Goal: Task Accomplishment & Management: Use online tool/utility

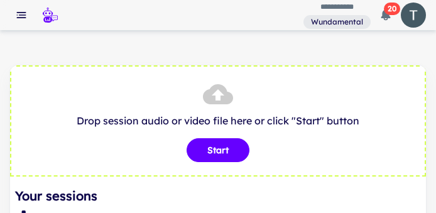
click at [423, 143] on div "Drop session audio or video file here or click "Start" button Start" at bounding box center [218, 120] width 416 height 111
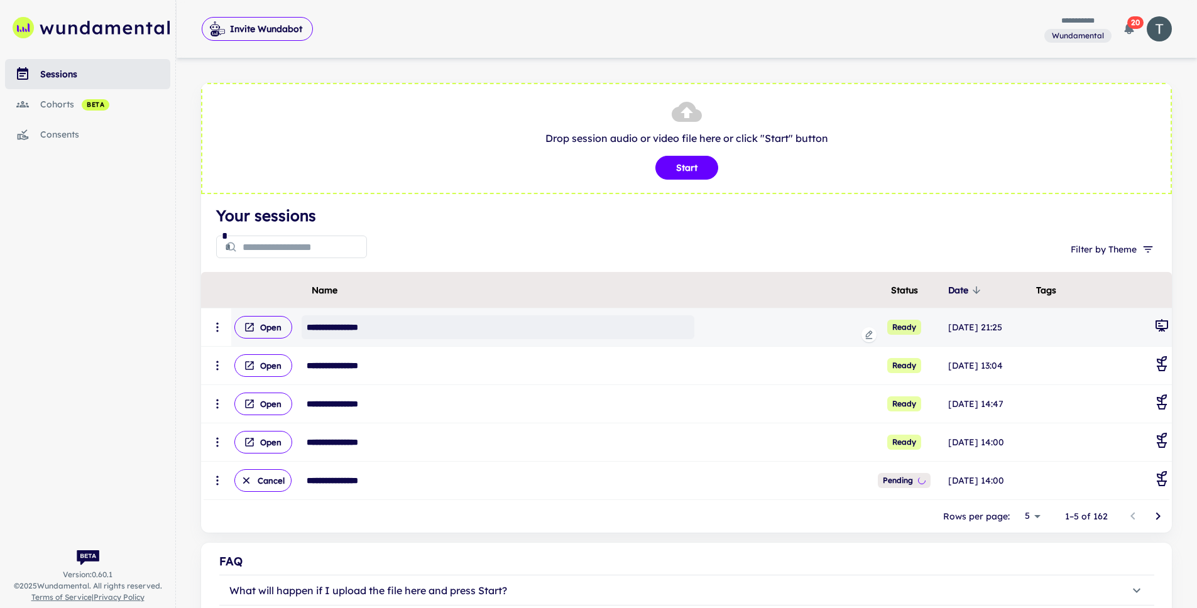
scroll to position [46, 0]
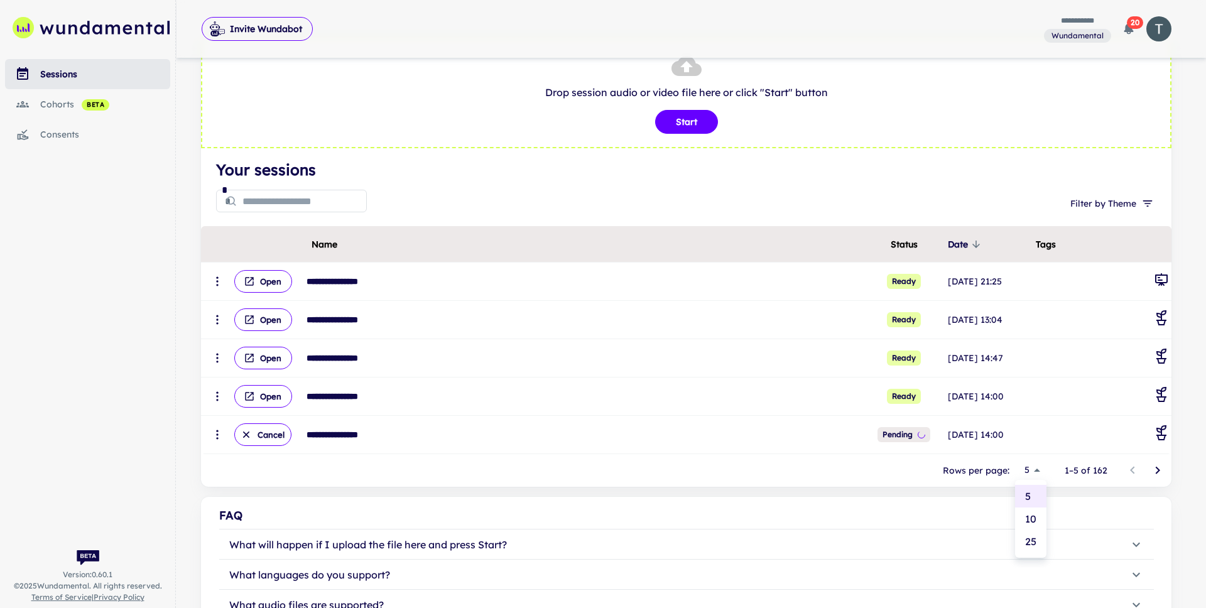
click at [435, 212] on body "**********" at bounding box center [603, 258] width 1206 height 608
click at [435, 212] on li "25" at bounding box center [1030, 541] width 31 height 23
type input "**"
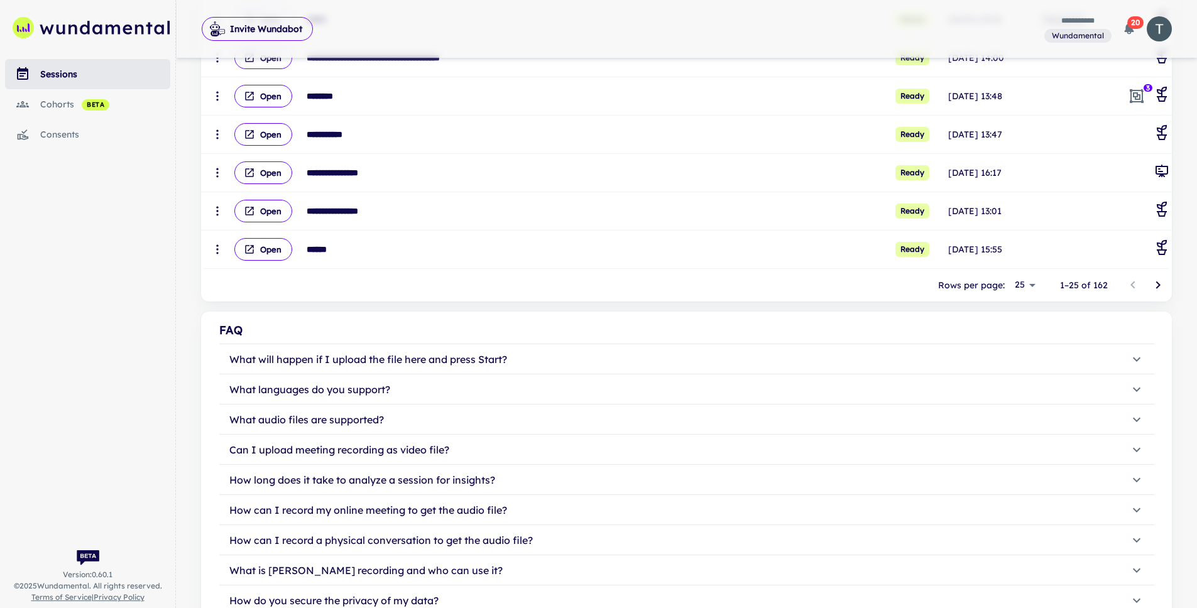
scroll to position [998, 0]
click at [435, 212] on icon "Go to next page" at bounding box center [1157, 284] width 15 height 15
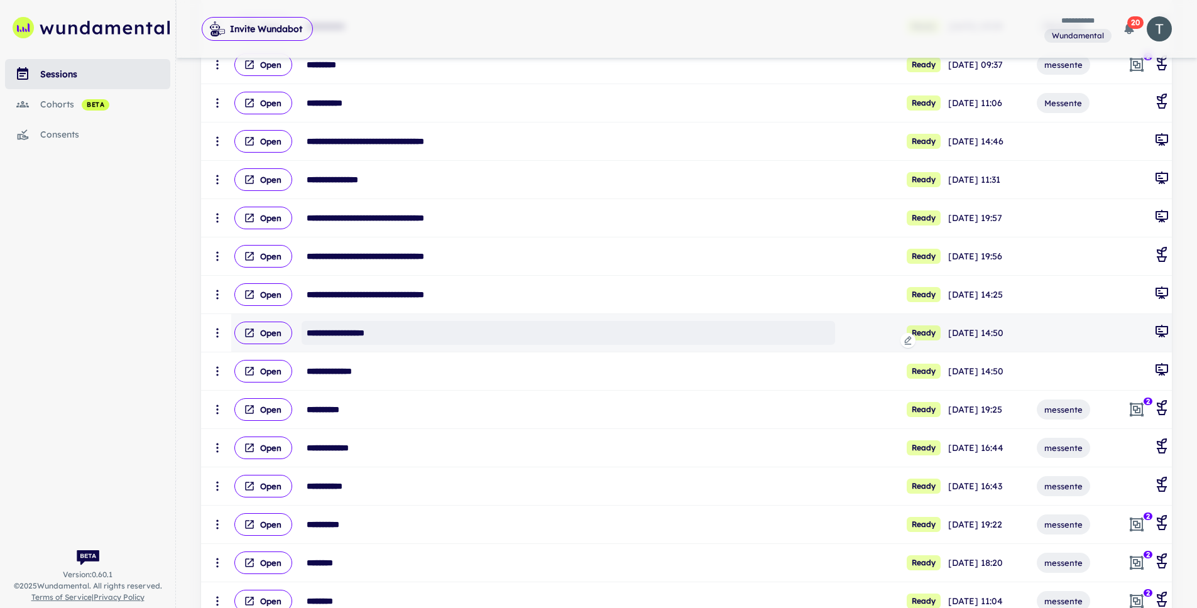
scroll to position [431, 0]
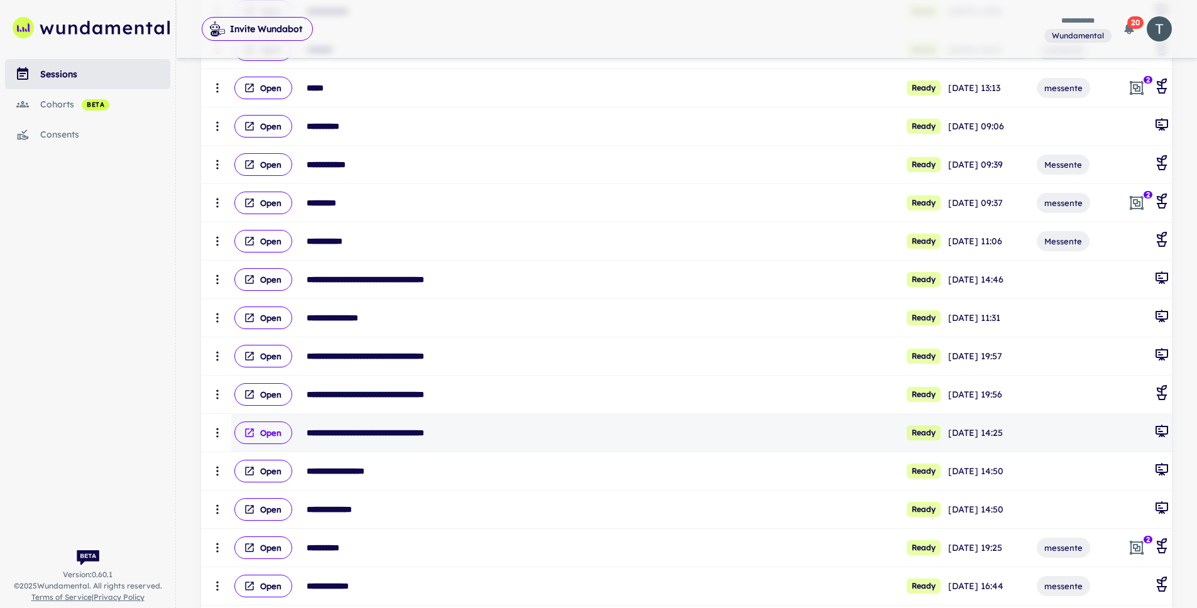
click at [268, 212] on button "Open" at bounding box center [263, 432] width 58 height 23
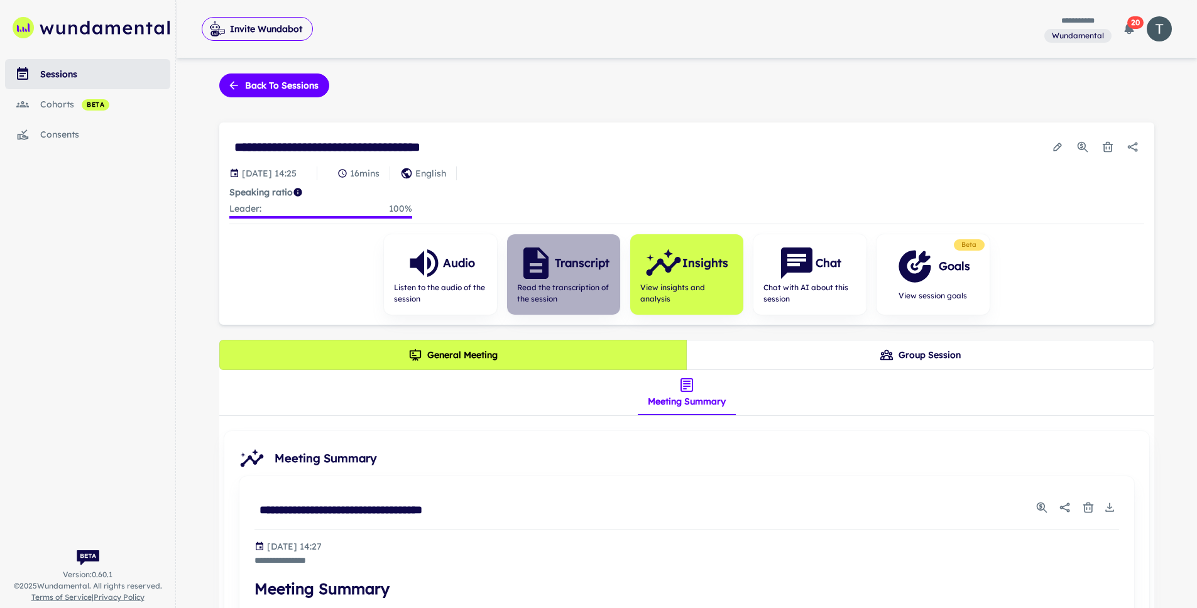
click at [435, 212] on h6 "Transcript" at bounding box center [582, 263] width 55 height 18
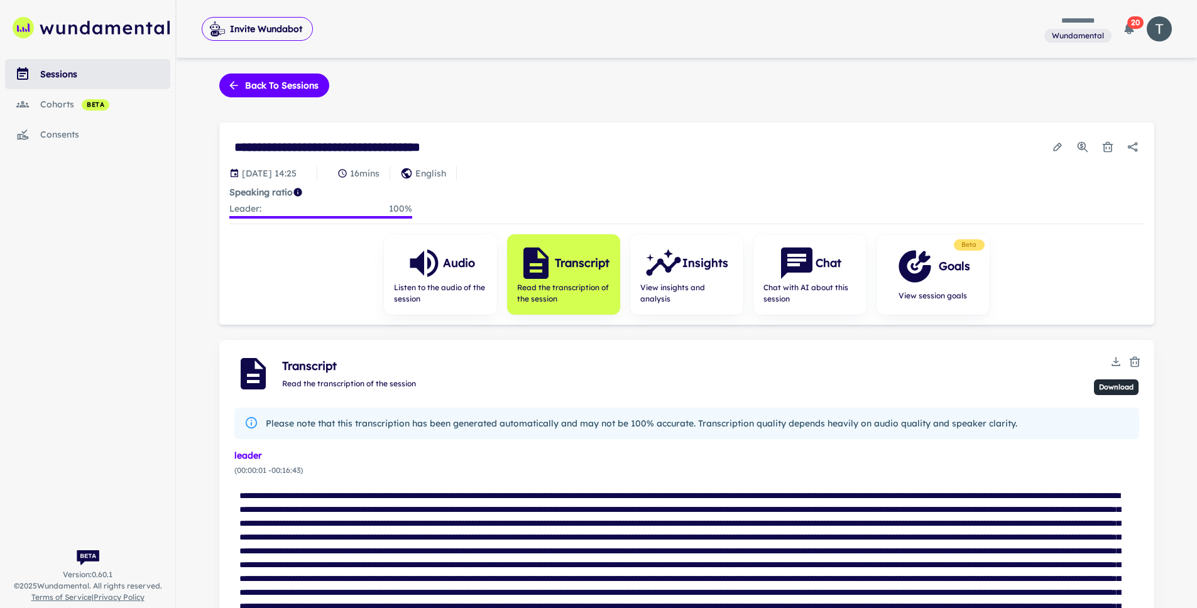
click at [435, 212] on icon "Download" at bounding box center [1115, 362] width 13 height 13
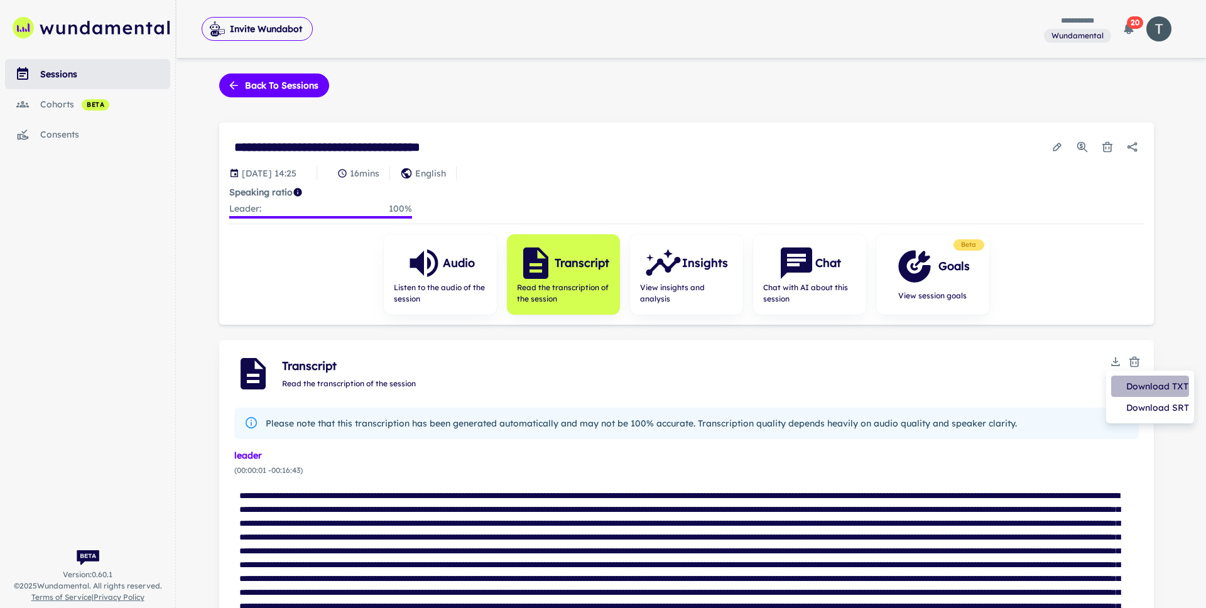
click at [435, 212] on li "Download TXT" at bounding box center [1150, 386] width 78 height 21
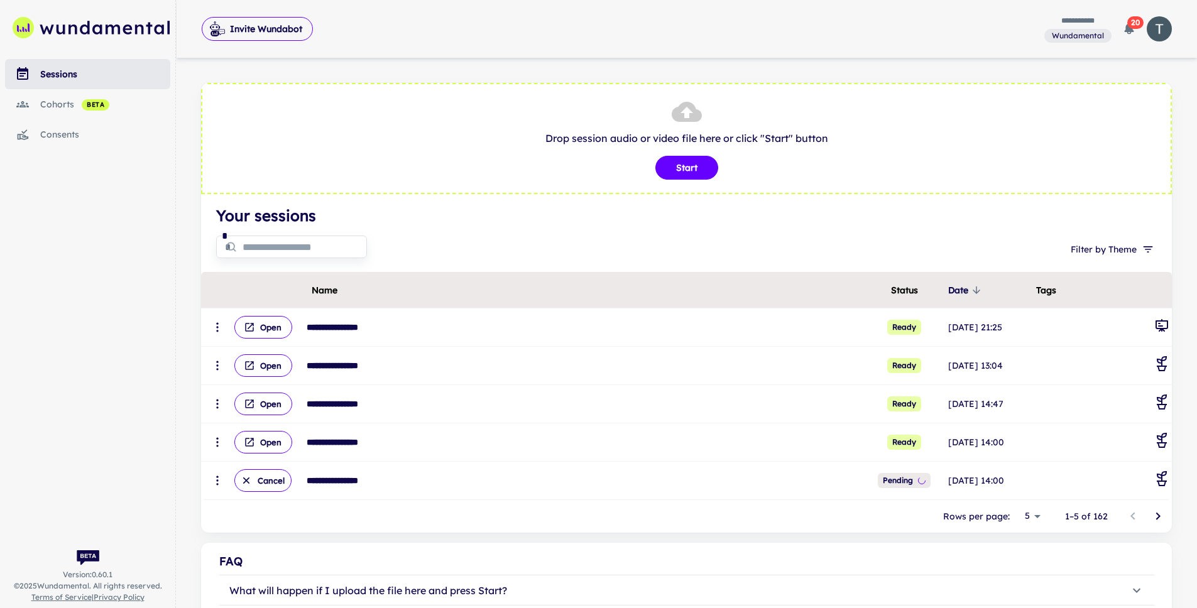
click at [291, 249] on input "text" at bounding box center [304, 246] width 124 height 25
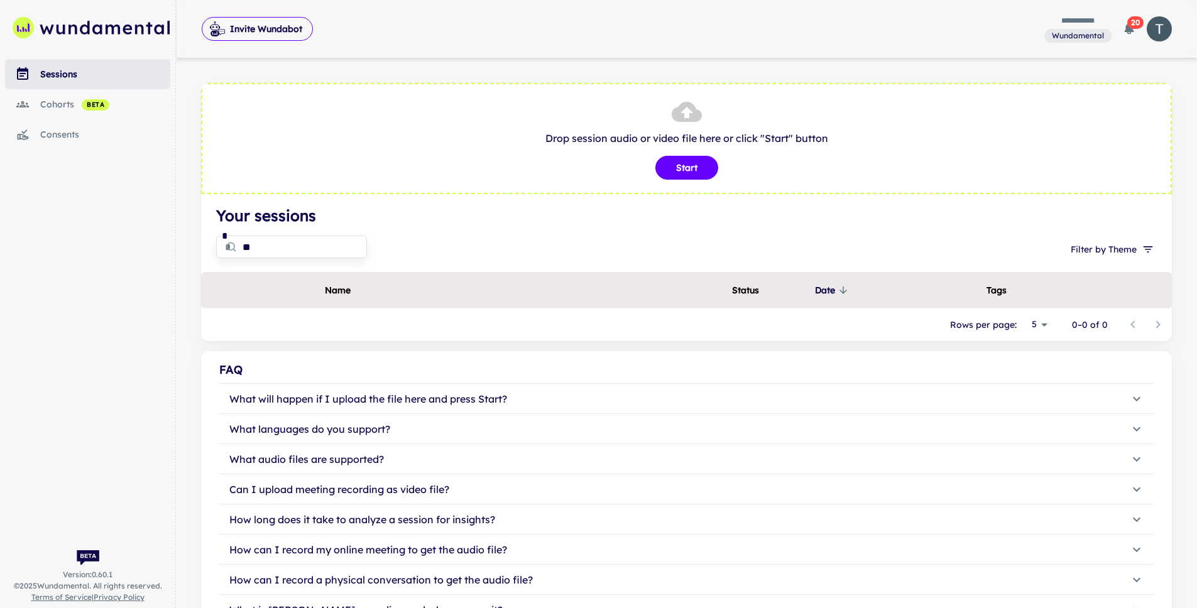
type input "*"
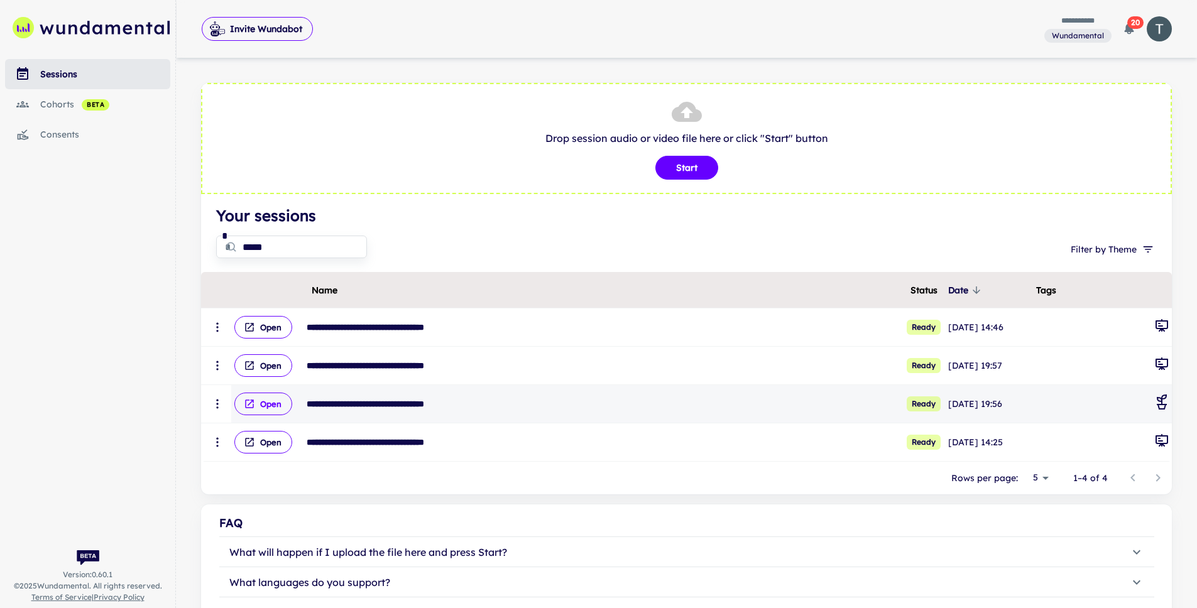
type input "*****"
click at [271, 405] on button "Open" at bounding box center [263, 404] width 58 height 23
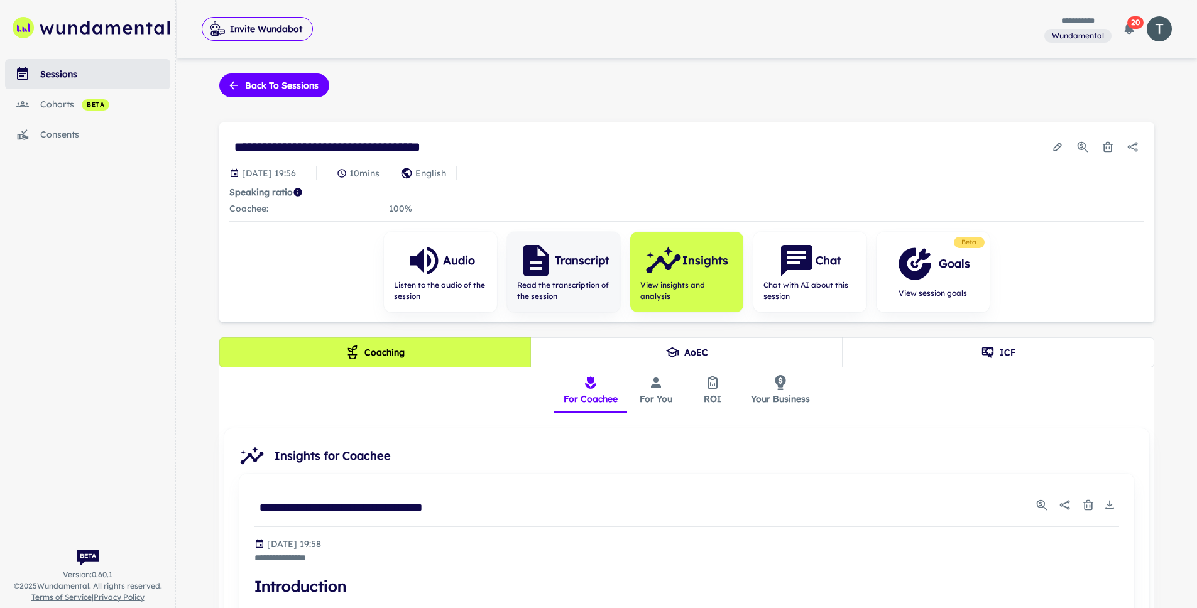
click at [578, 300] on span "Read the transcription of the session" at bounding box center [563, 291] width 93 height 23
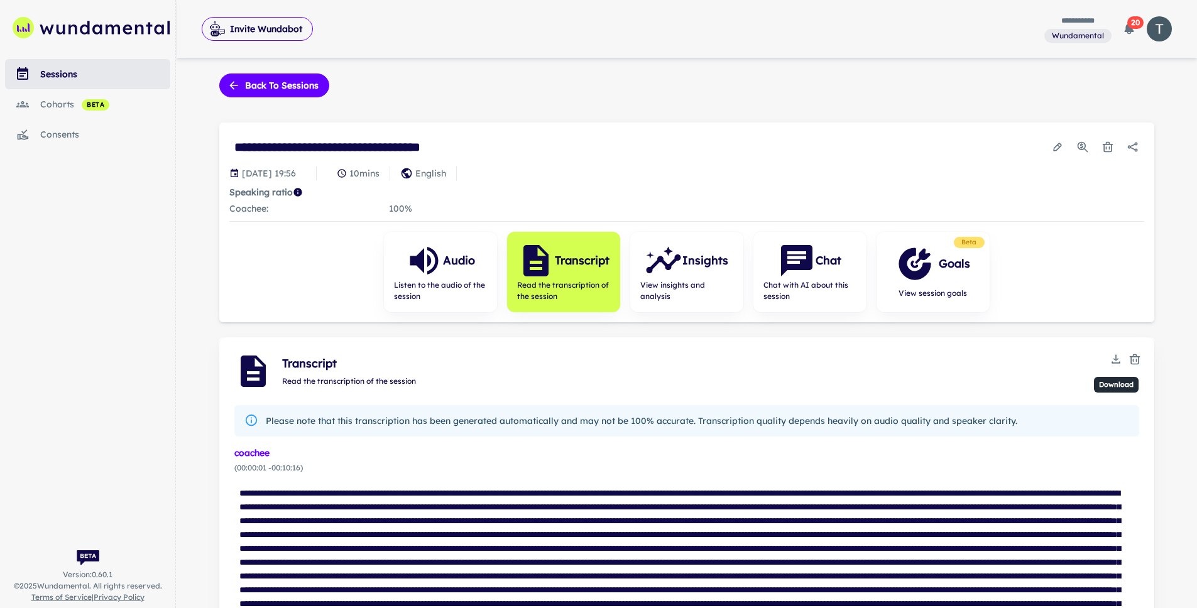
click at [1114, 357] on icon "Download" at bounding box center [1115, 359] width 13 height 13
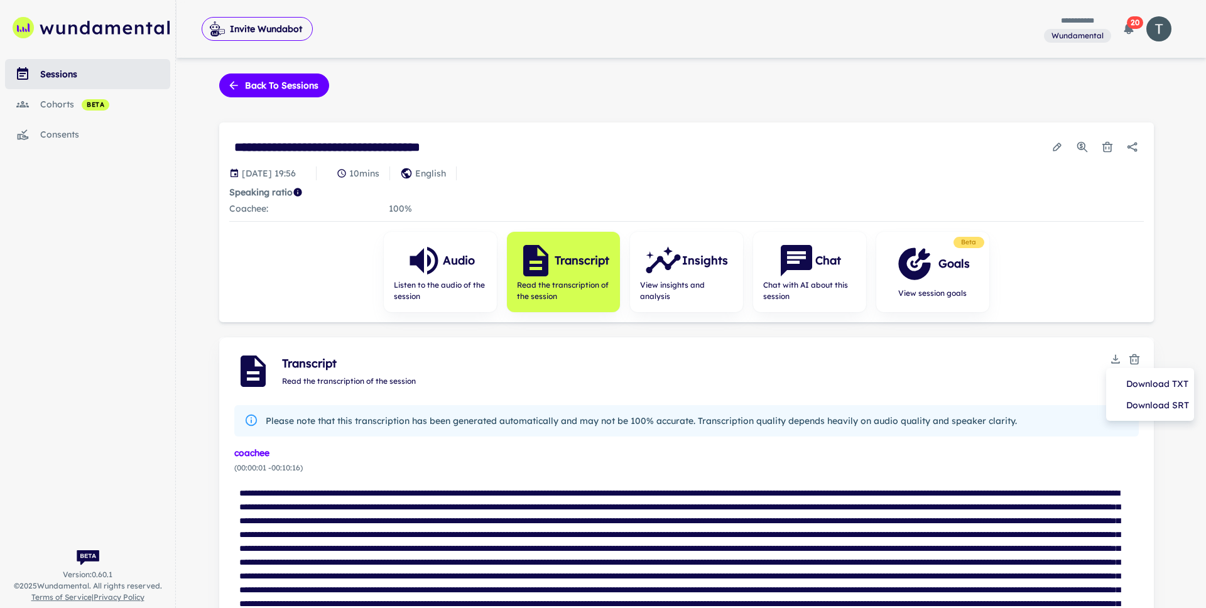
click at [1125, 383] on li "Download TXT" at bounding box center [1150, 383] width 78 height 21
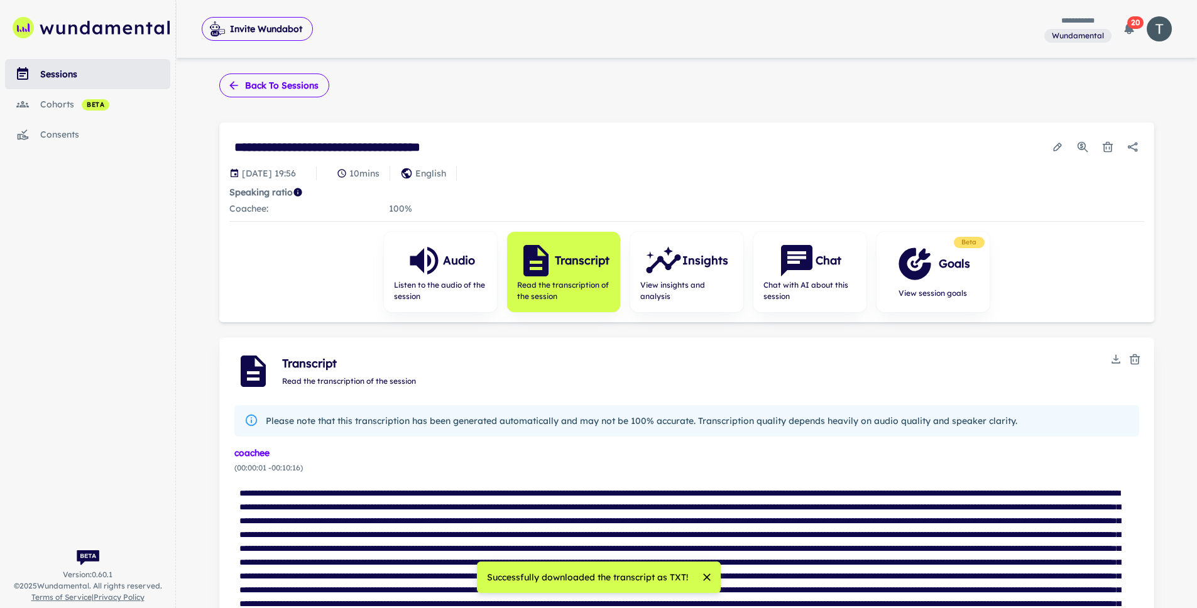
click at [262, 79] on button "Back to sessions" at bounding box center [274, 85] width 110 height 24
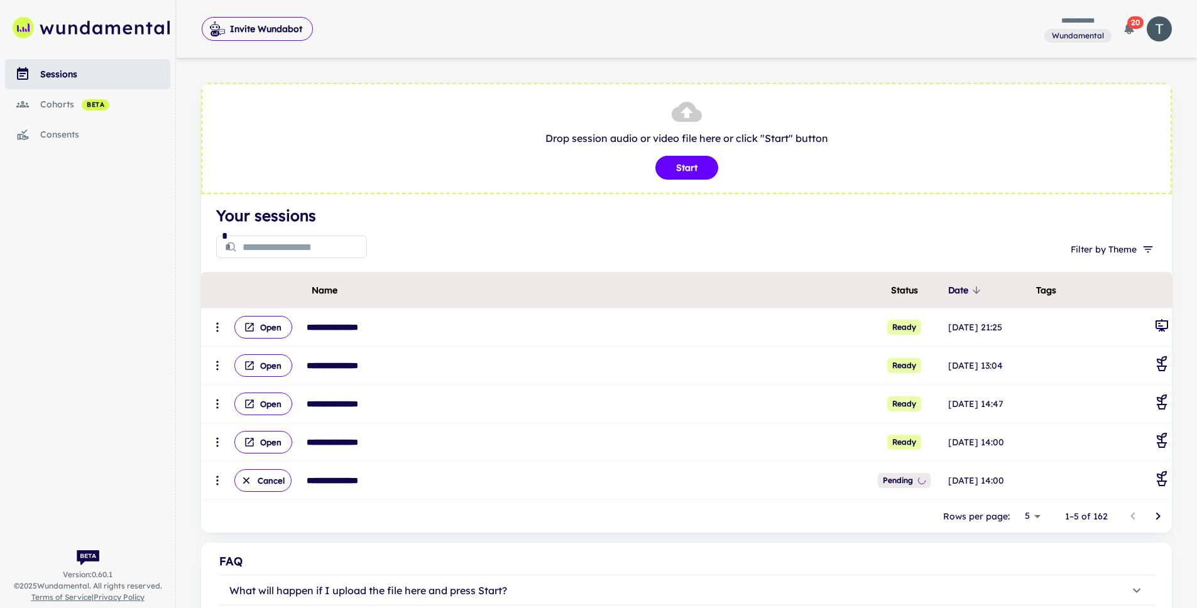
click at [285, 254] on input "text" at bounding box center [304, 246] width 124 height 25
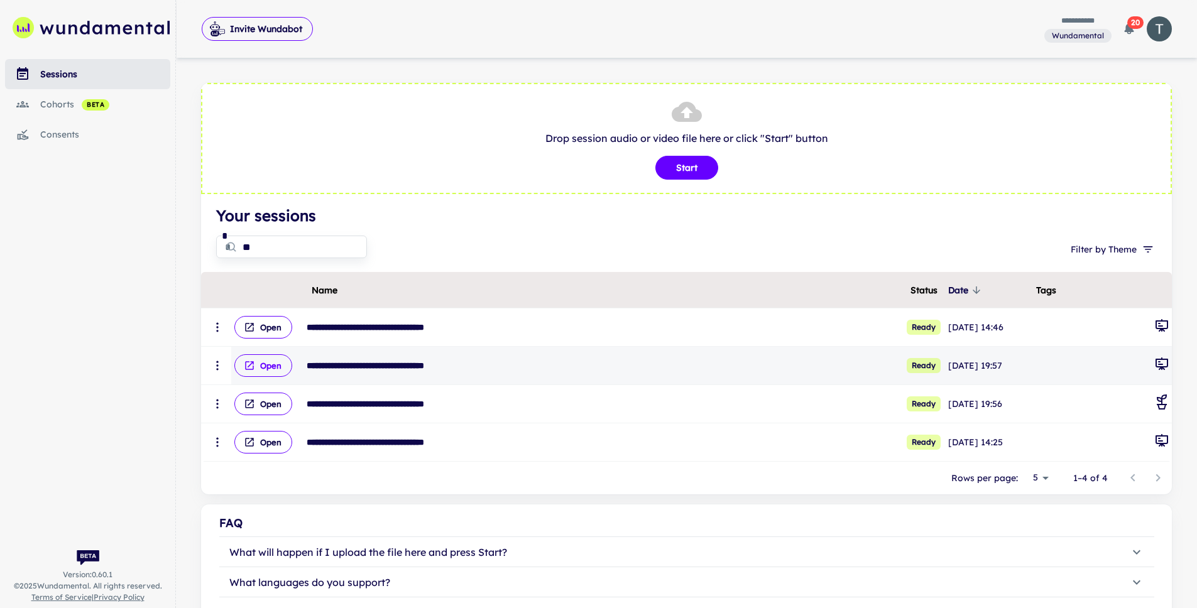
type input "**"
click at [264, 372] on button "Open" at bounding box center [263, 365] width 58 height 23
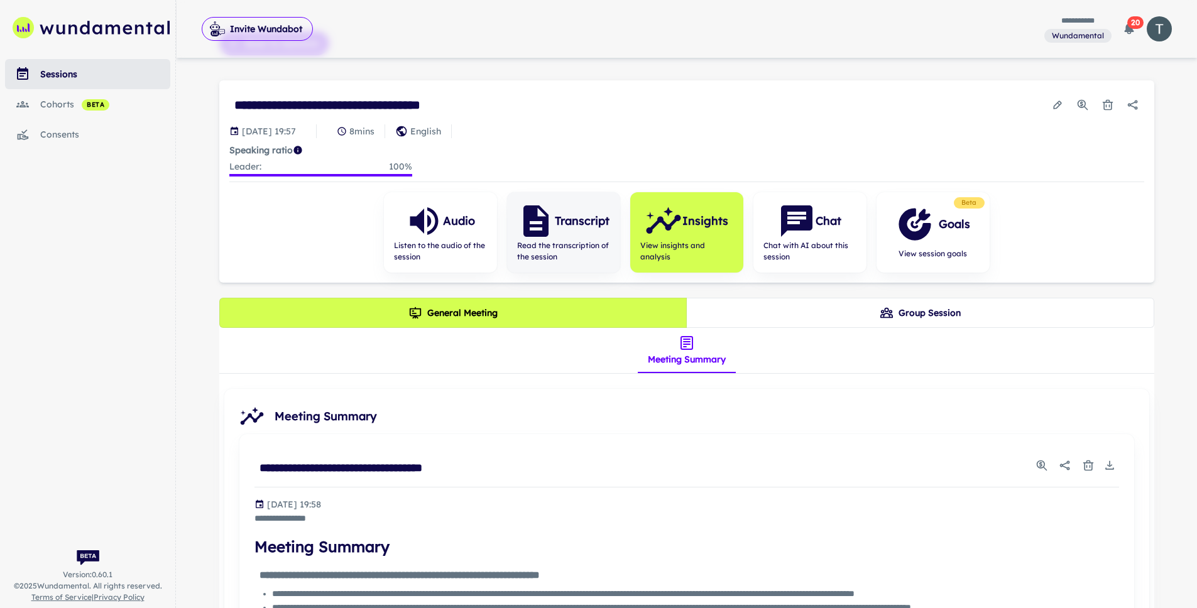
scroll to position [43, 0]
click at [536, 235] on icon "button" at bounding box center [535, 220] width 25 height 31
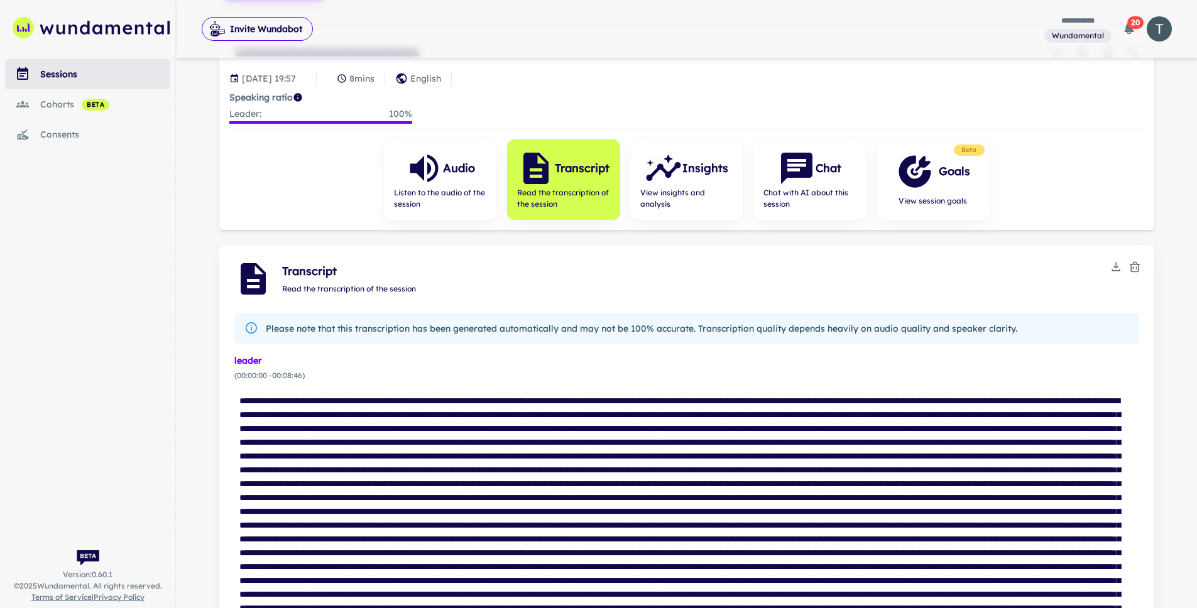
scroll to position [26, 0]
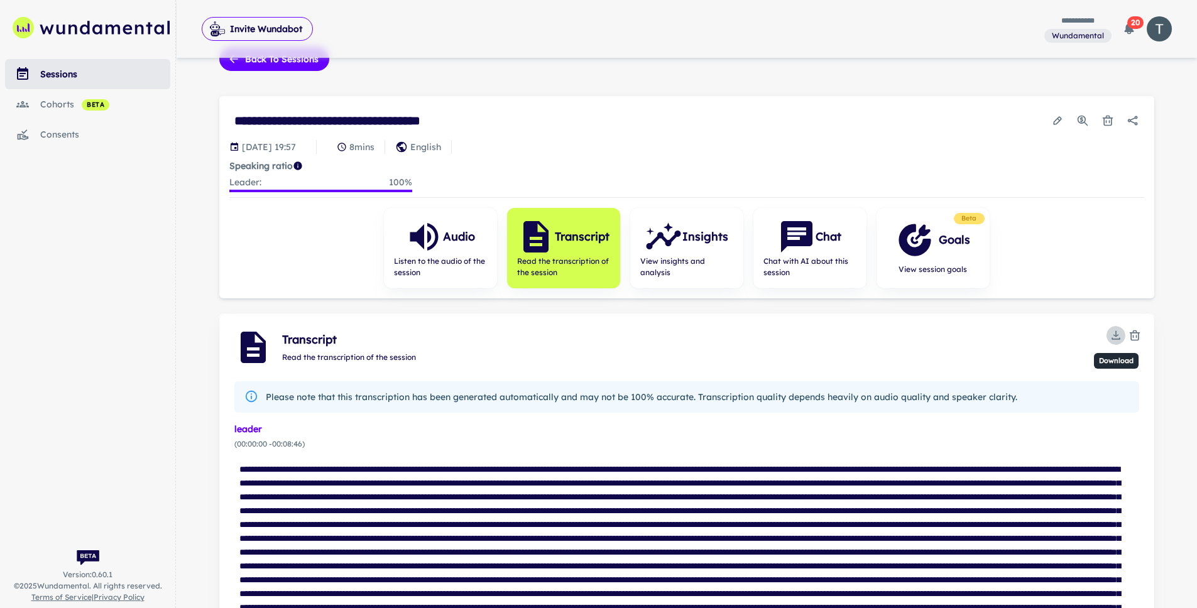
click at [1115, 337] on icon "Download" at bounding box center [1115, 335] width 13 height 13
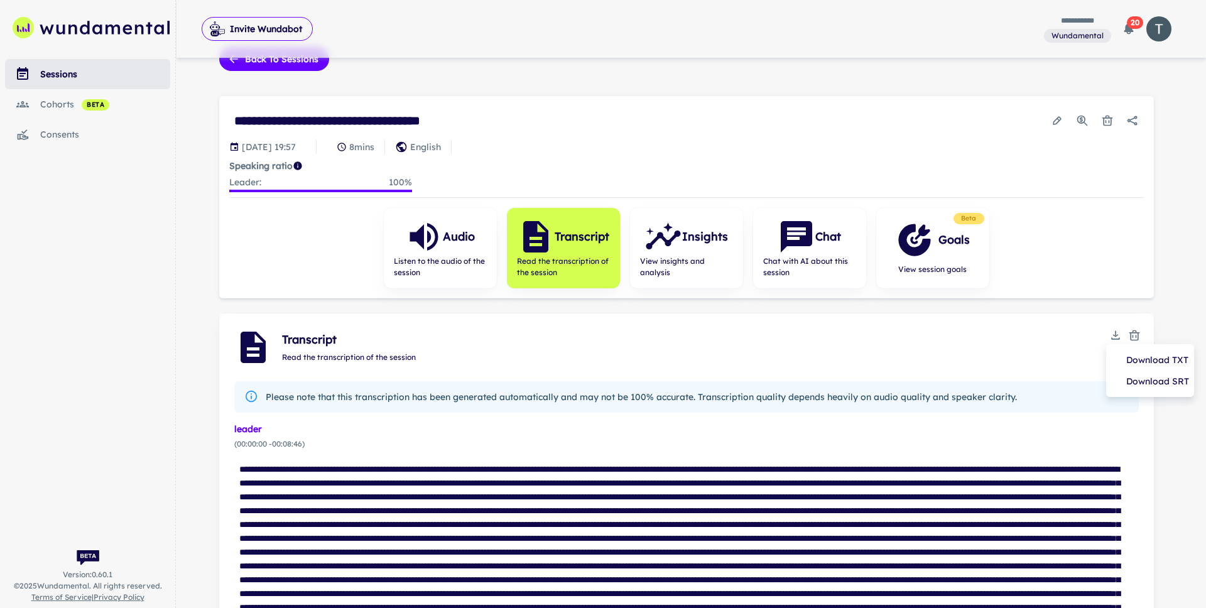
click at [1132, 355] on li "Download TXT" at bounding box center [1150, 359] width 78 height 21
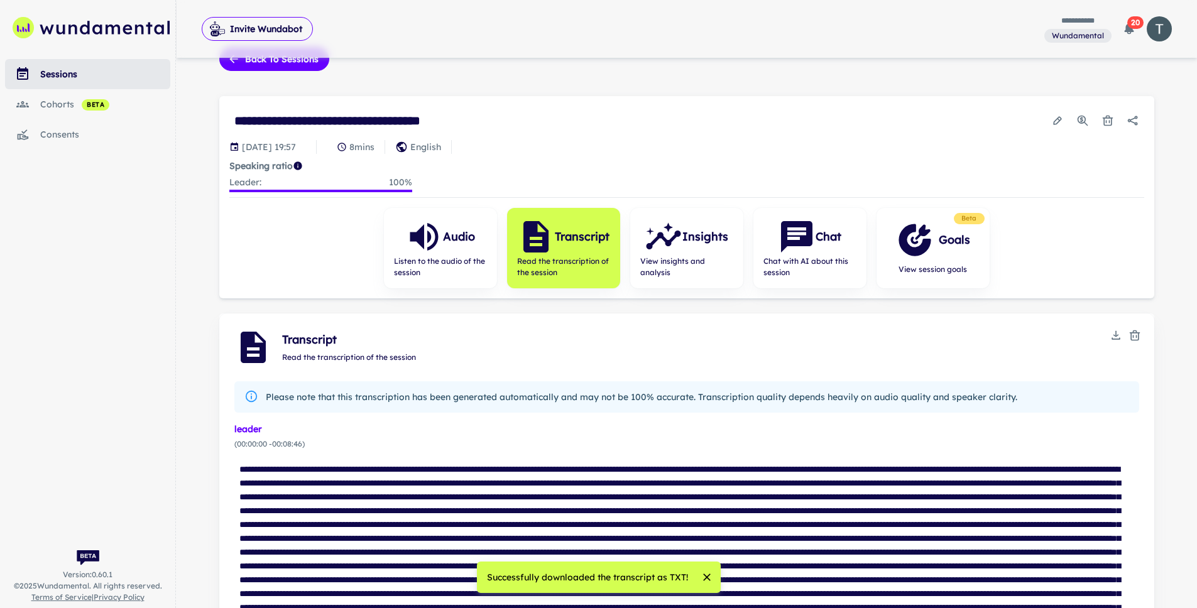
scroll to position [43, 0]
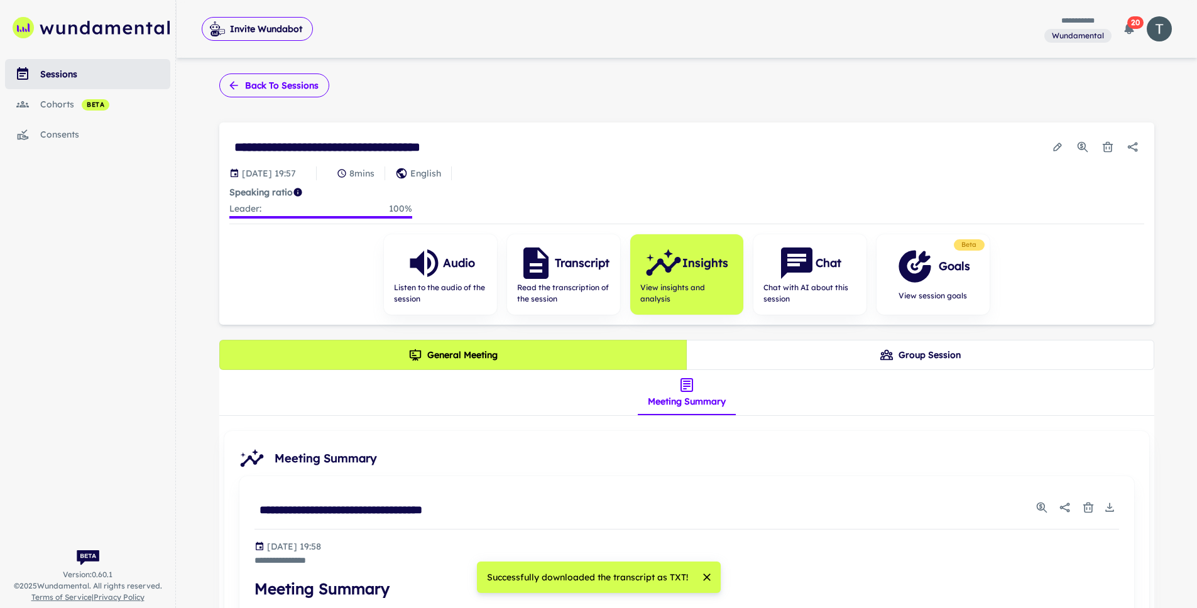
click at [280, 87] on button "Back to sessions" at bounding box center [274, 85] width 110 height 24
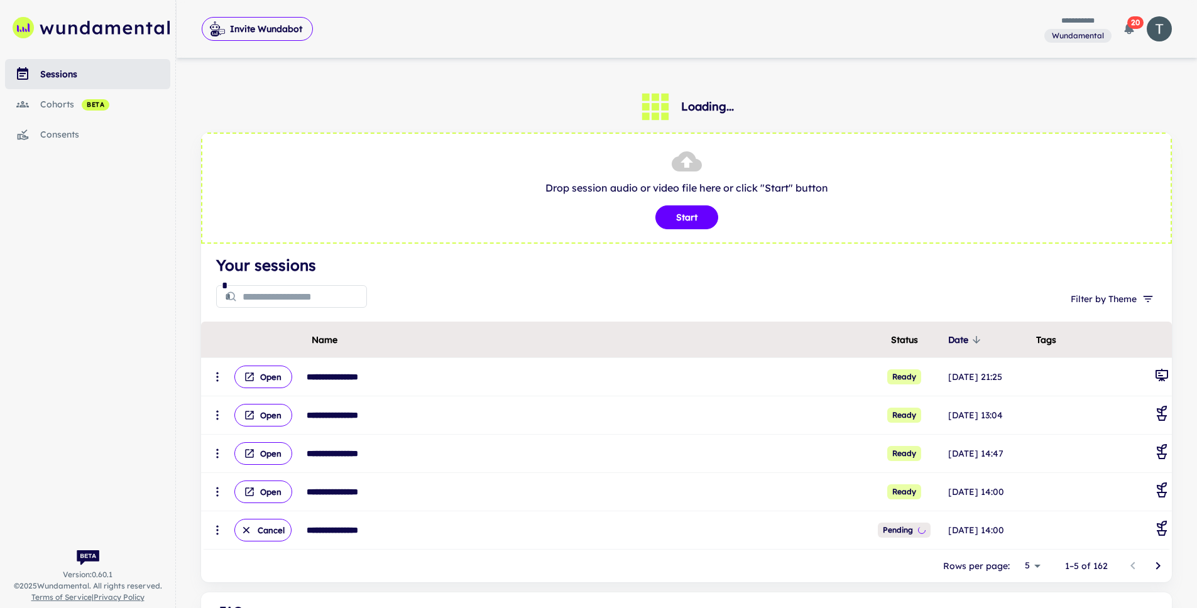
scroll to position [3, 0]
click at [287, 291] on input "text" at bounding box center [304, 295] width 124 height 25
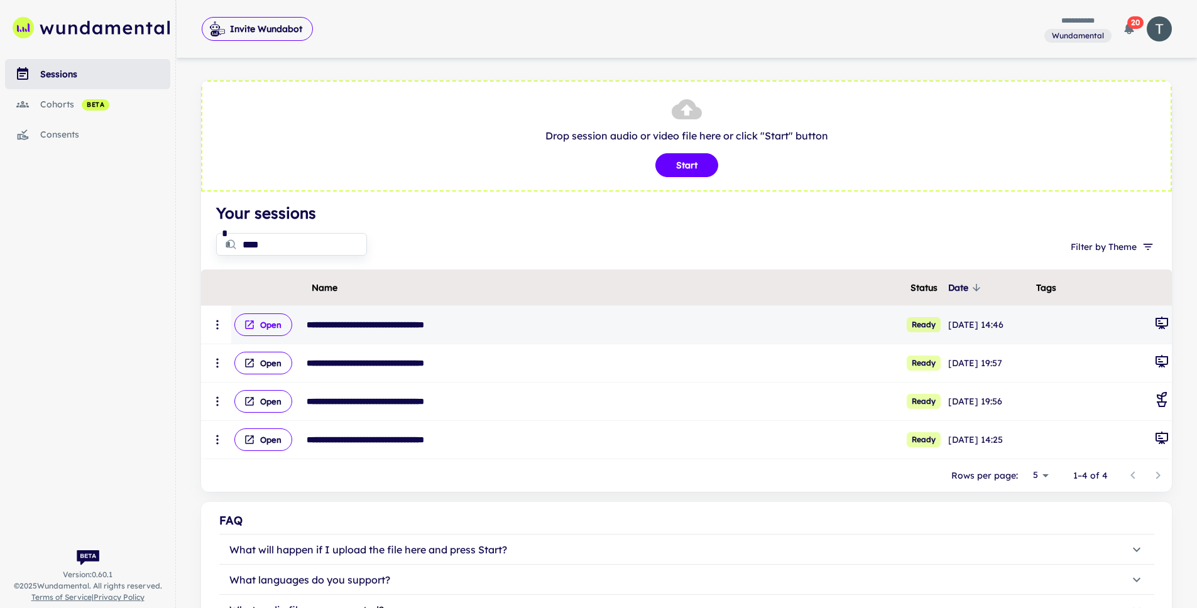
type input "****"
click at [262, 327] on button "Open" at bounding box center [263, 324] width 58 height 23
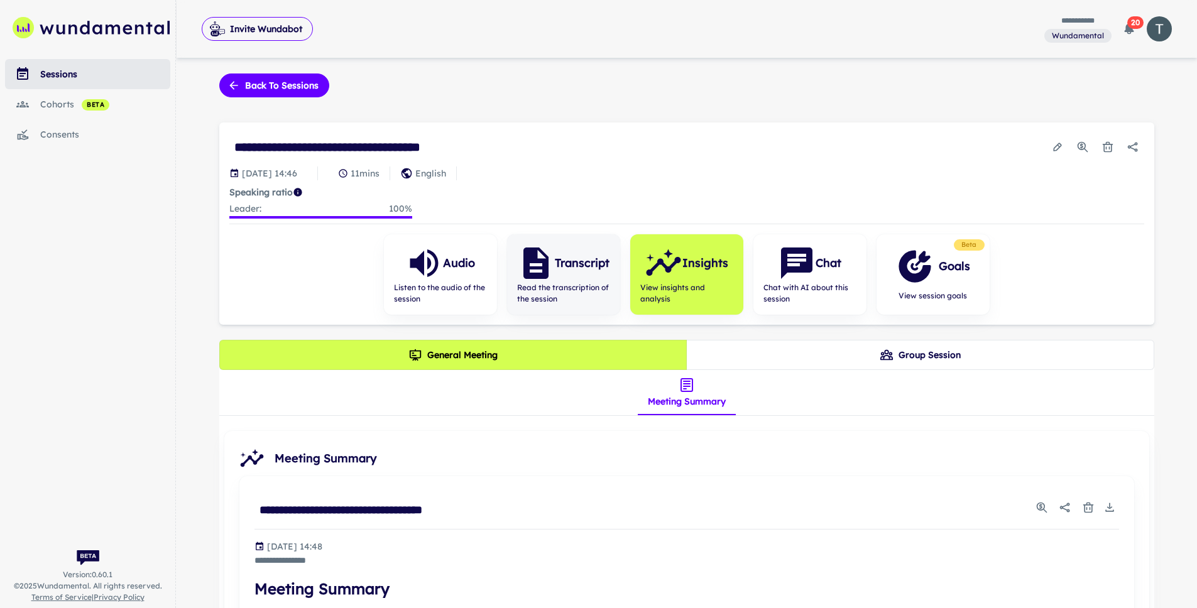
click at [554, 279] on icon "button" at bounding box center [536, 263] width 38 height 38
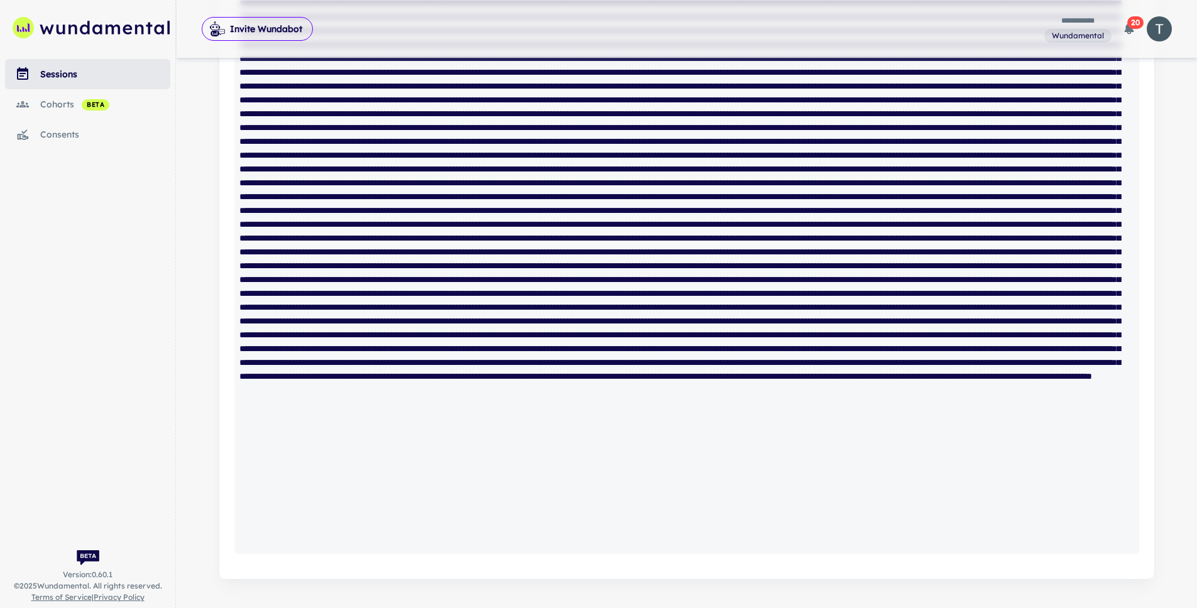
scroll to position [620, 0]
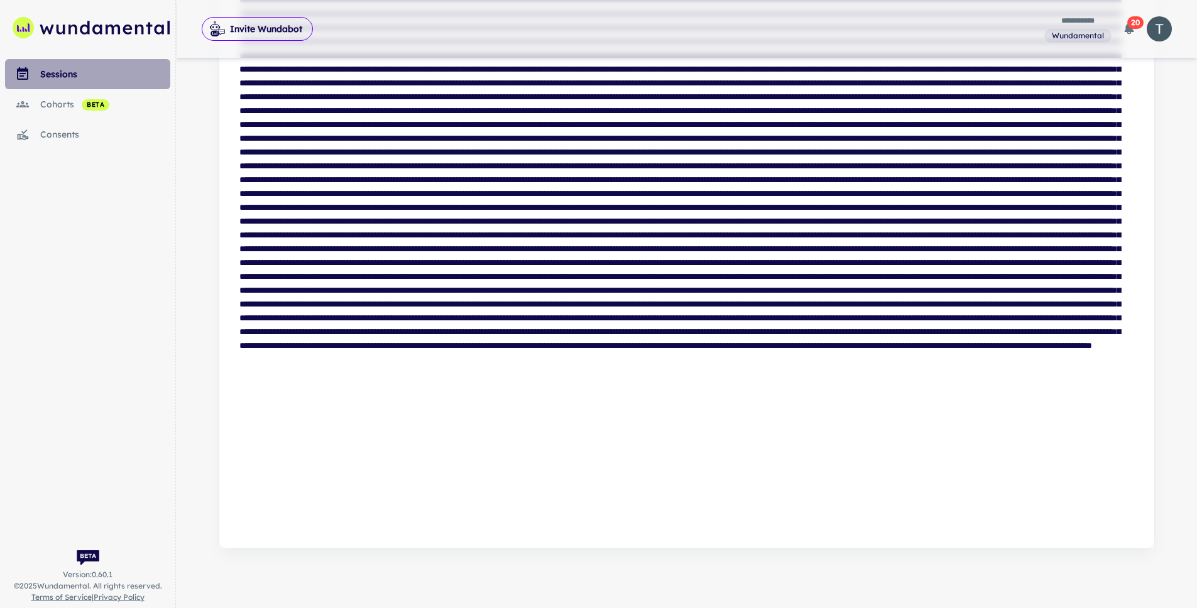
click at [49, 75] on div "sessions" at bounding box center [105, 74] width 130 height 14
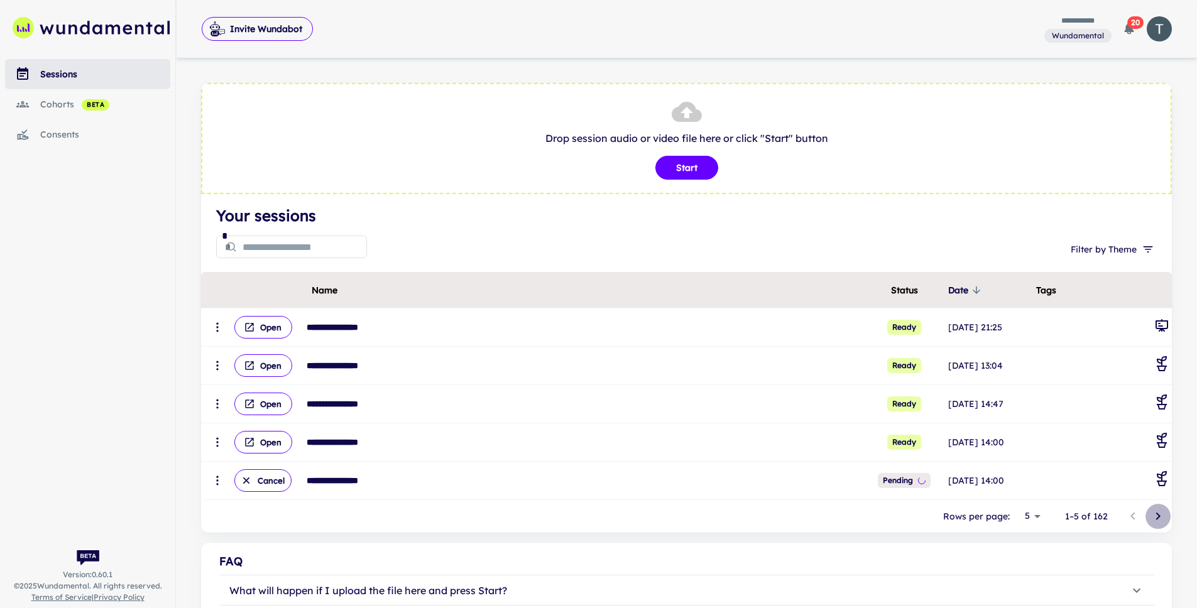
click at [1158, 518] on icon "Go to next page" at bounding box center [1157, 516] width 15 height 15
click at [1158, 516] on icon "Go to next page" at bounding box center [1158, 517] width 4 height 8
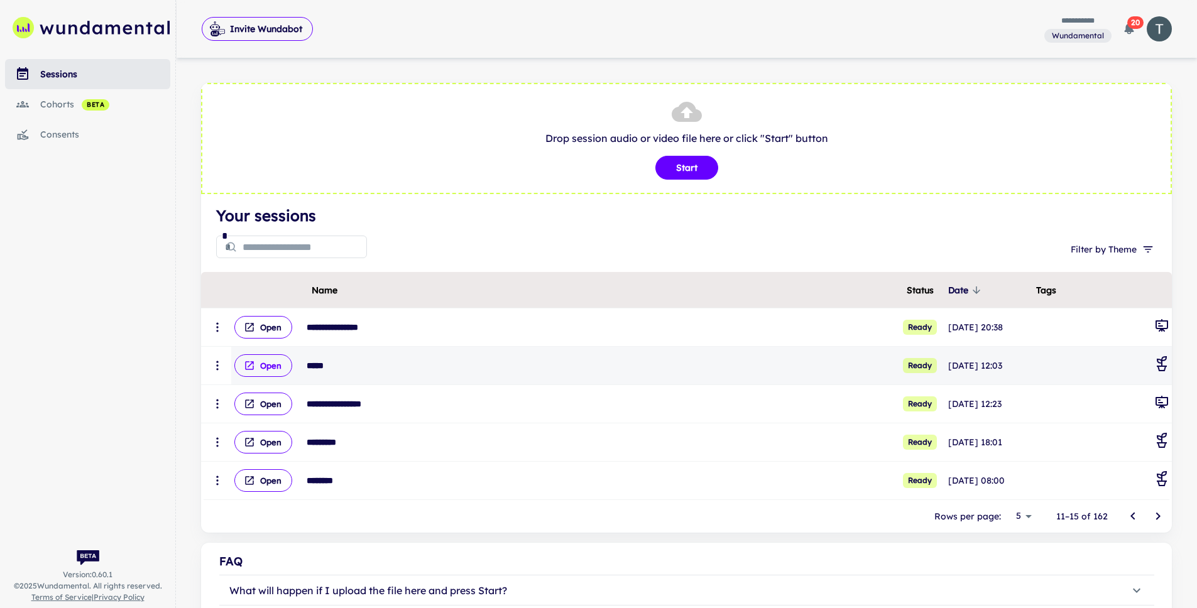
click at [268, 362] on button "Open" at bounding box center [263, 365] width 58 height 23
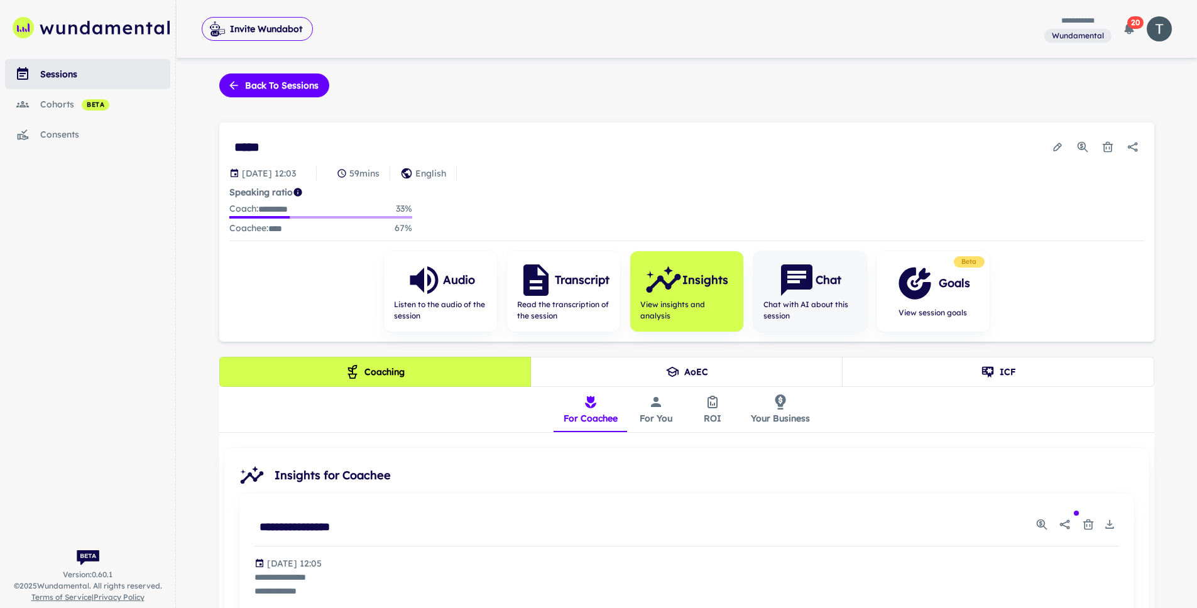
click at [797, 301] on span "Chat with AI about this session" at bounding box center [809, 310] width 93 height 23
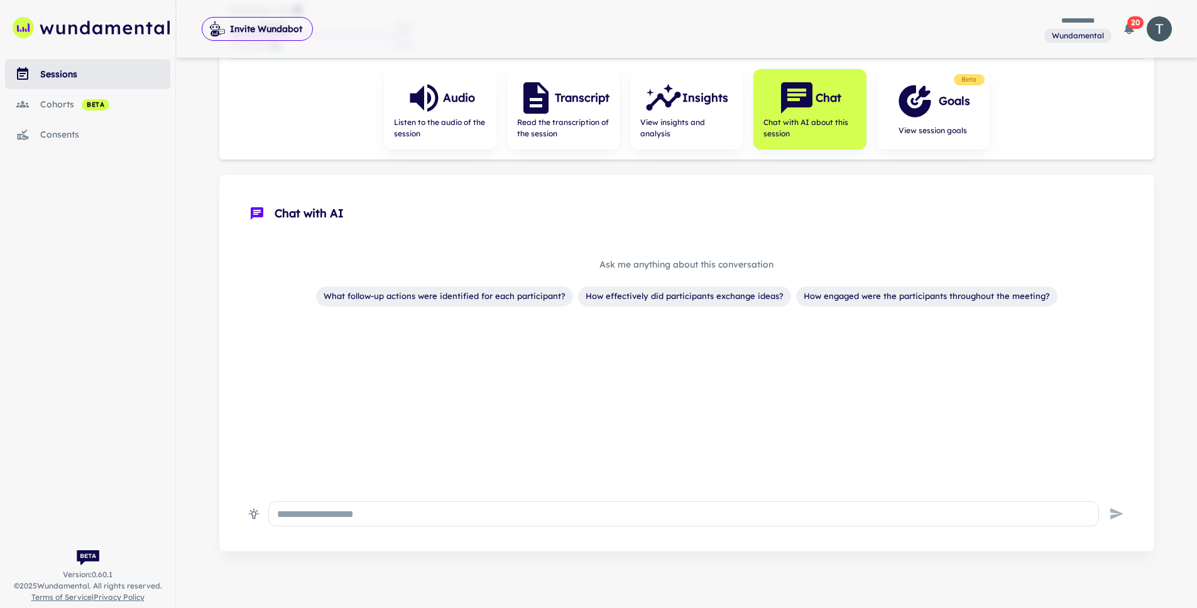
scroll to position [190, 0]
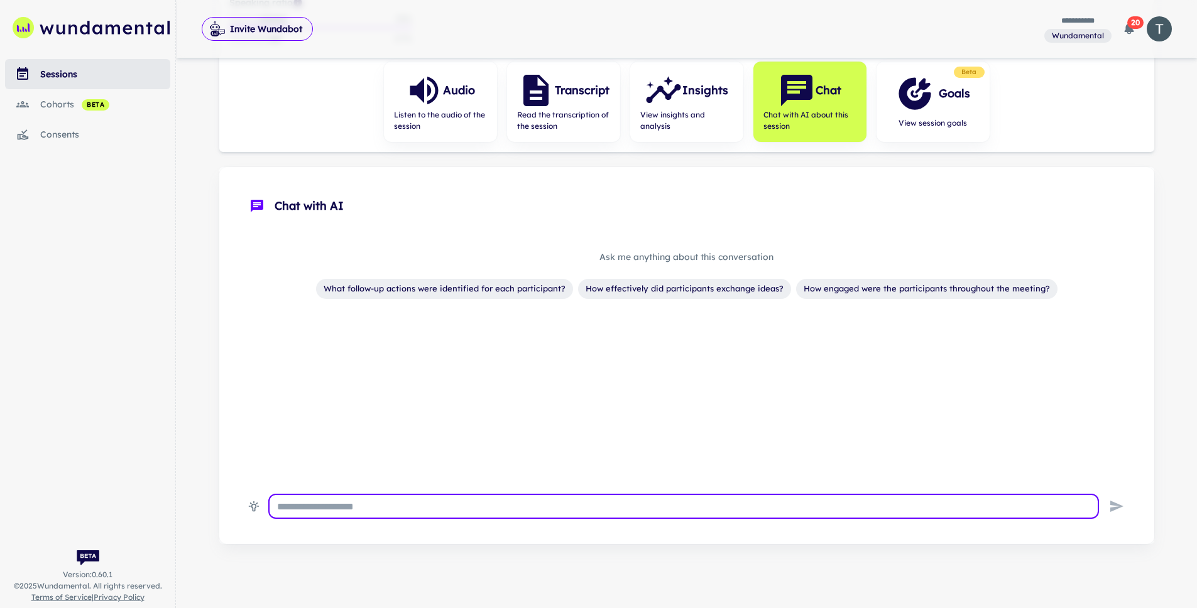
click at [386, 507] on textarea at bounding box center [683, 506] width 813 height 14
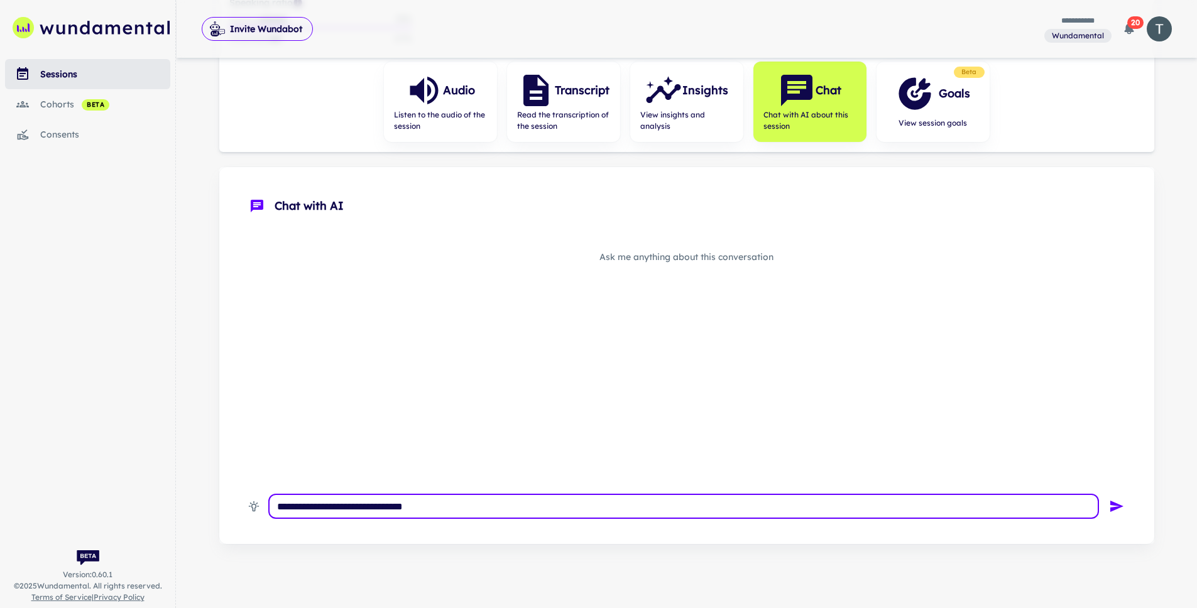
type textarea "**********"
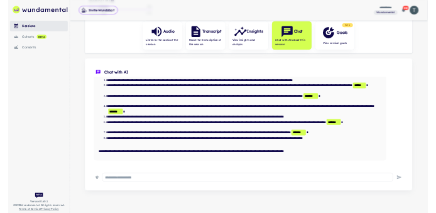
scroll to position [189, 0]
